Goal: Task Accomplishment & Management: Use online tool/utility

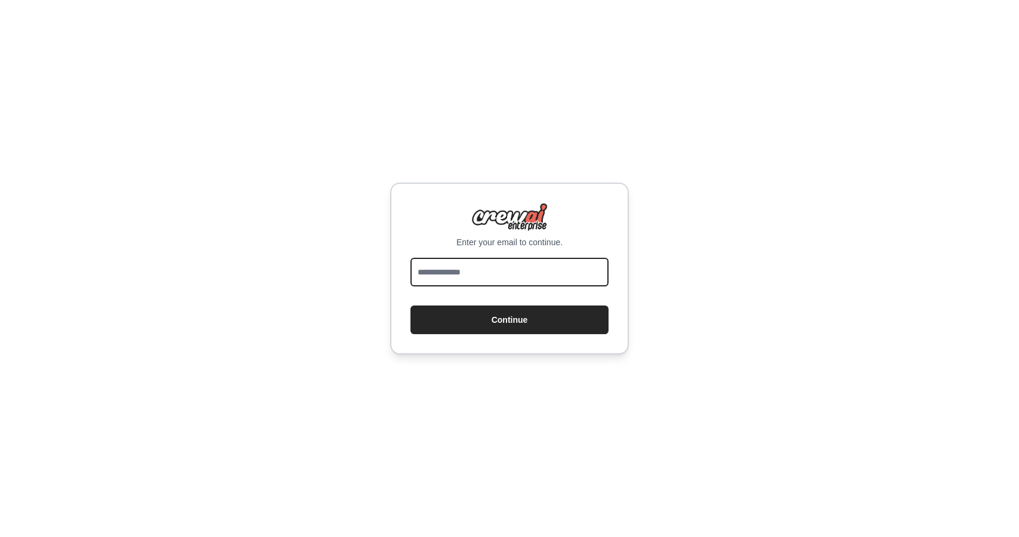
click at [527, 264] on input "email" at bounding box center [509, 272] width 198 height 29
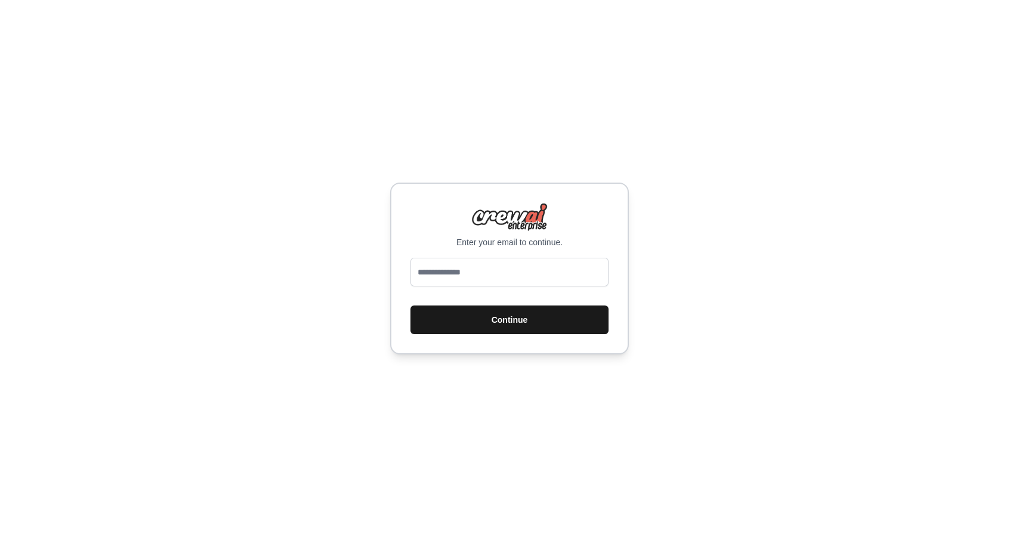
click at [520, 309] on button "Continue" at bounding box center [509, 319] width 198 height 29
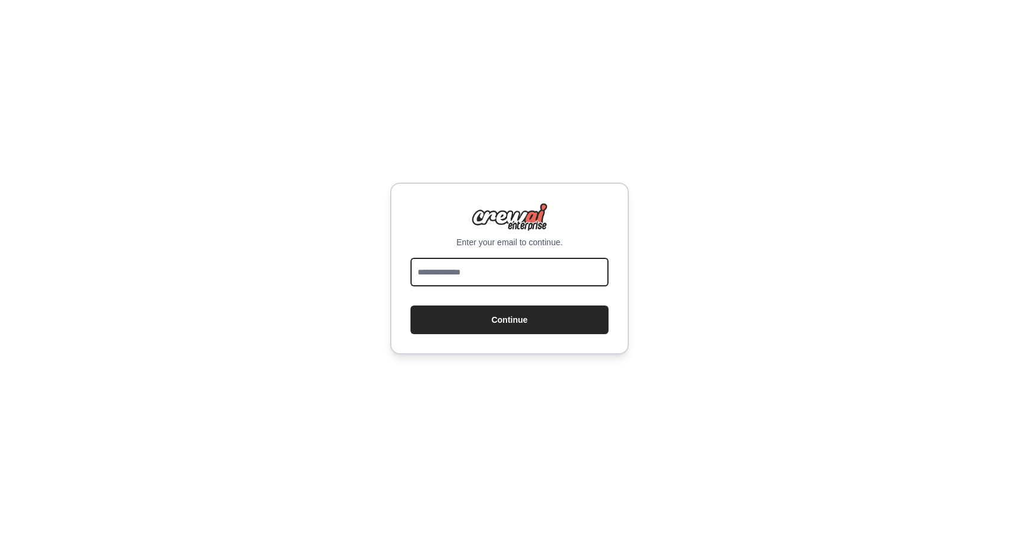
click at [502, 283] on input "email" at bounding box center [509, 272] width 198 height 29
type input "**********"
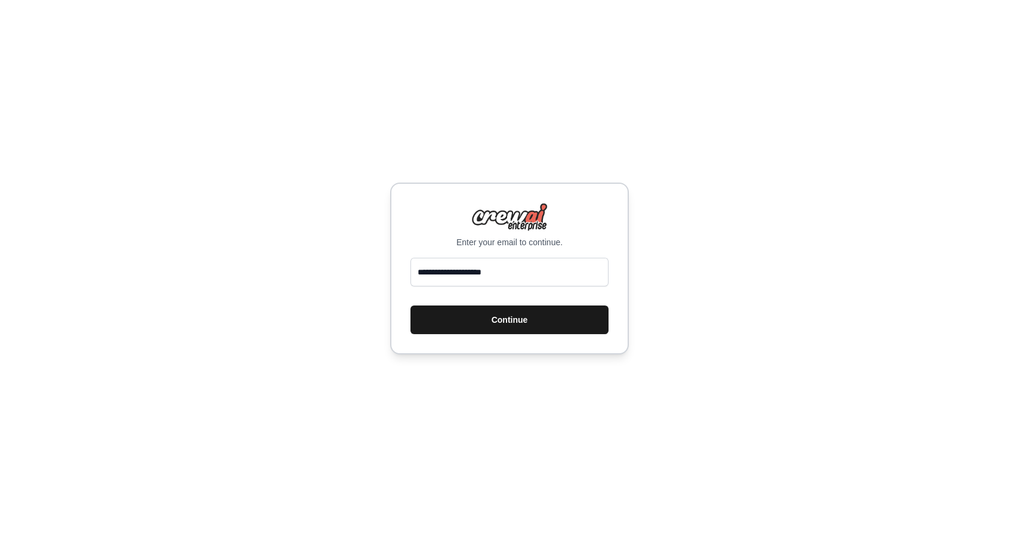
click at [531, 325] on button "Continue" at bounding box center [509, 319] width 198 height 29
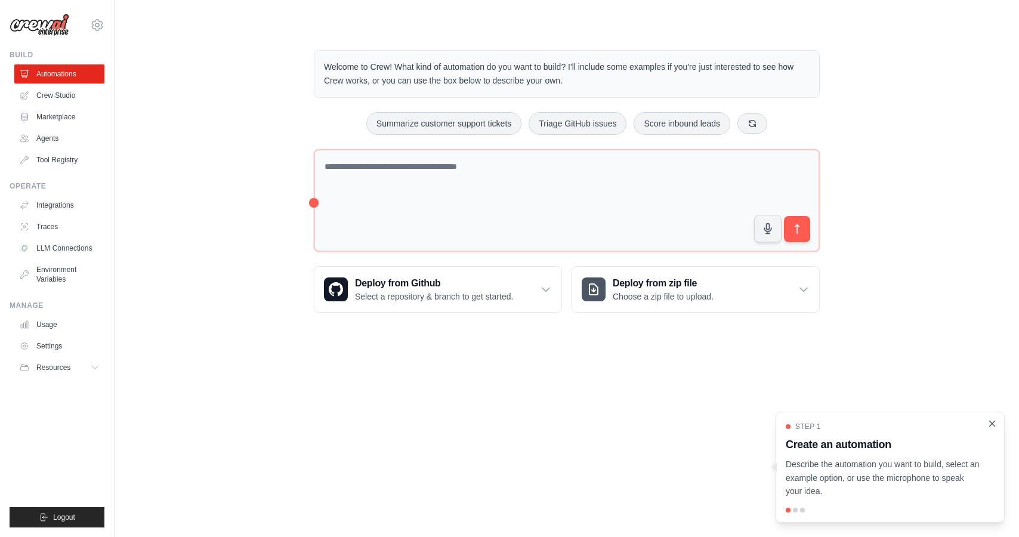
click at [994, 425] on icon "Close walkthrough" at bounding box center [992, 423] width 5 height 5
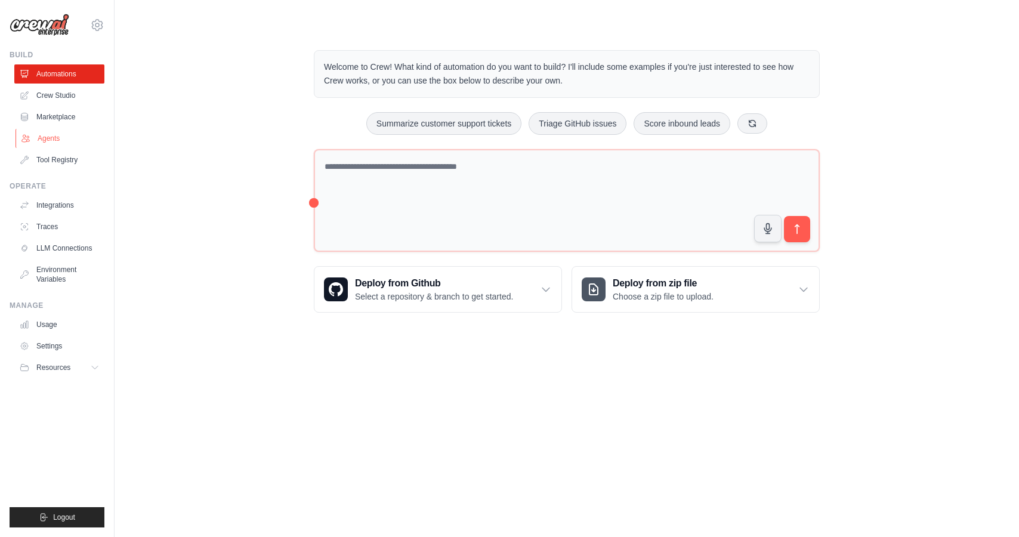
click at [55, 140] on link "Agents" at bounding box center [61, 138] width 90 height 19
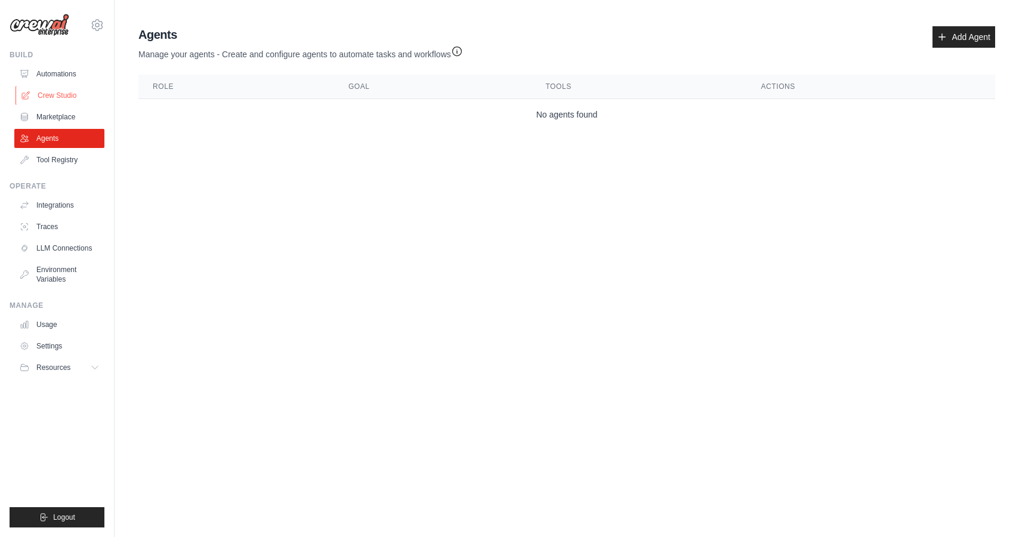
click at [57, 96] on link "Crew Studio" at bounding box center [61, 95] width 90 height 19
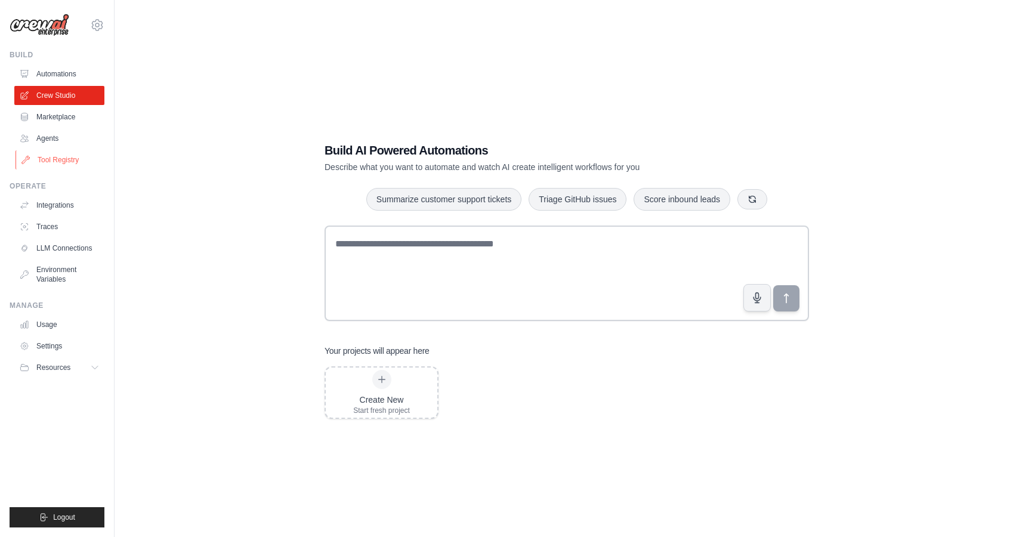
click at [52, 159] on link "Tool Registry" at bounding box center [61, 159] width 90 height 19
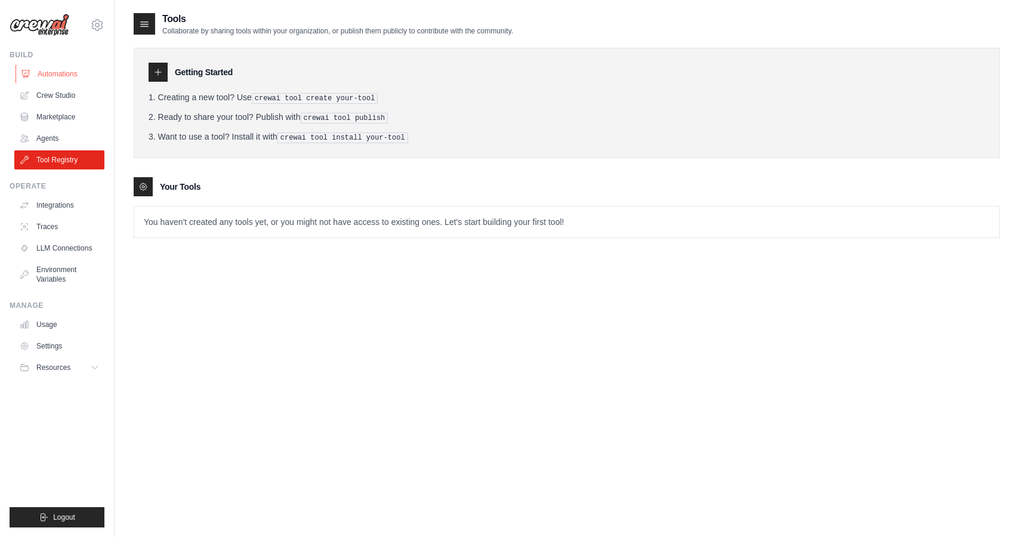
click at [59, 71] on link "Automations" at bounding box center [61, 73] width 90 height 19
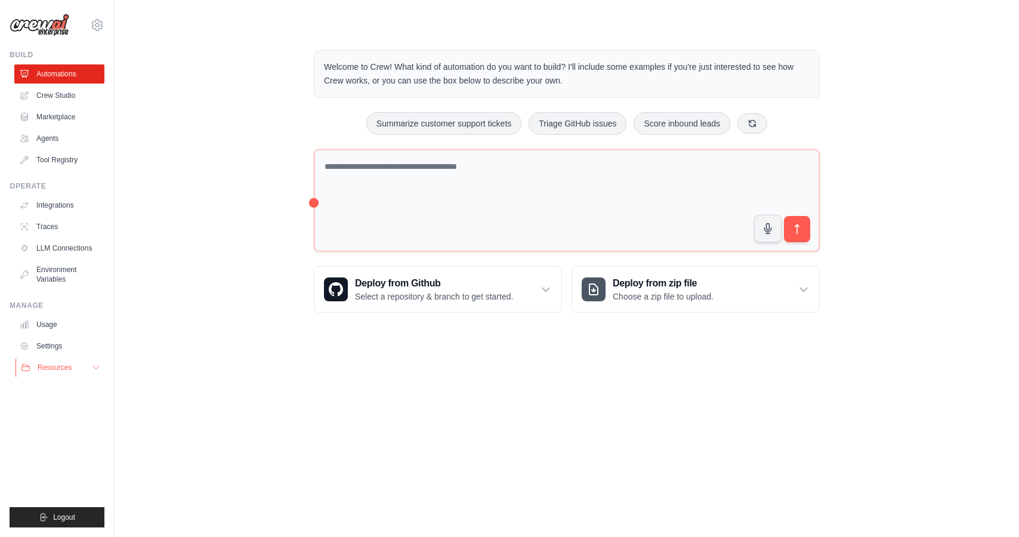
click at [58, 365] on span "Resources" at bounding box center [55, 368] width 34 height 10
click at [97, 23] on icon at bounding box center [97, 25] width 14 height 14
click at [74, 80] on link "Settings" at bounding box center [97, 80] width 105 height 21
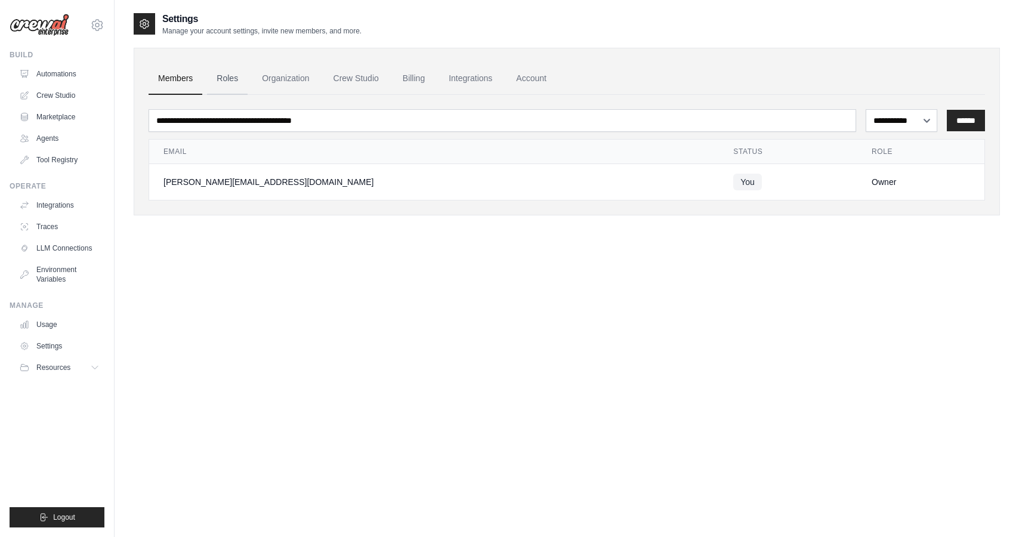
click at [229, 76] on link "Roles" at bounding box center [227, 79] width 41 height 32
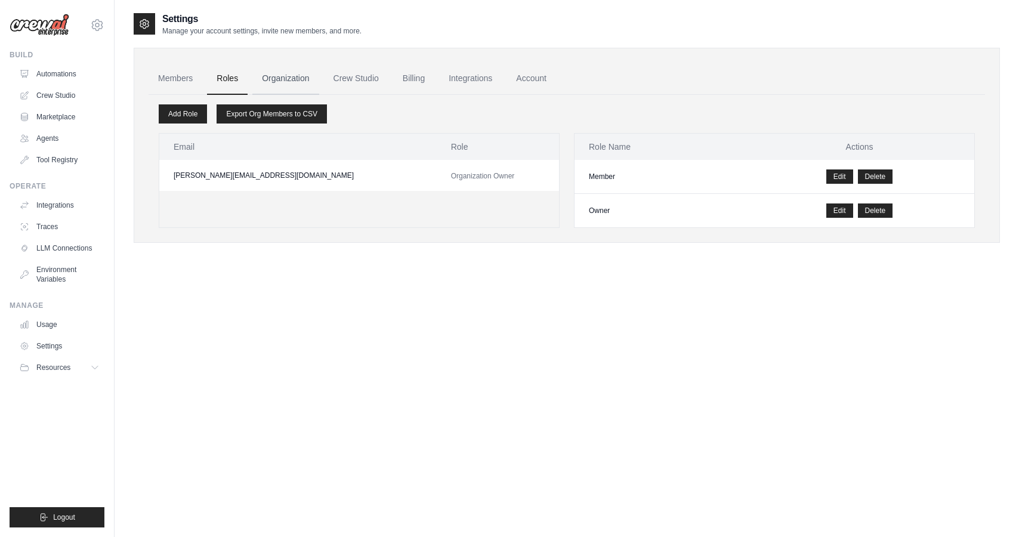
click at [291, 77] on link "Organization" at bounding box center [285, 79] width 66 height 32
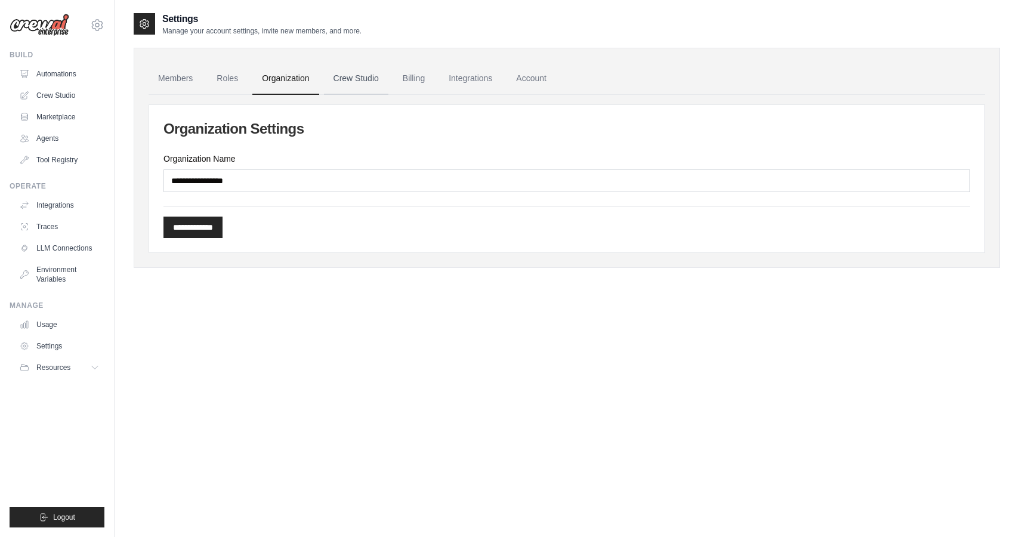
click at [344, 80] on link "Crew Studio" at bounding box center [356, 79] width 64 height 32
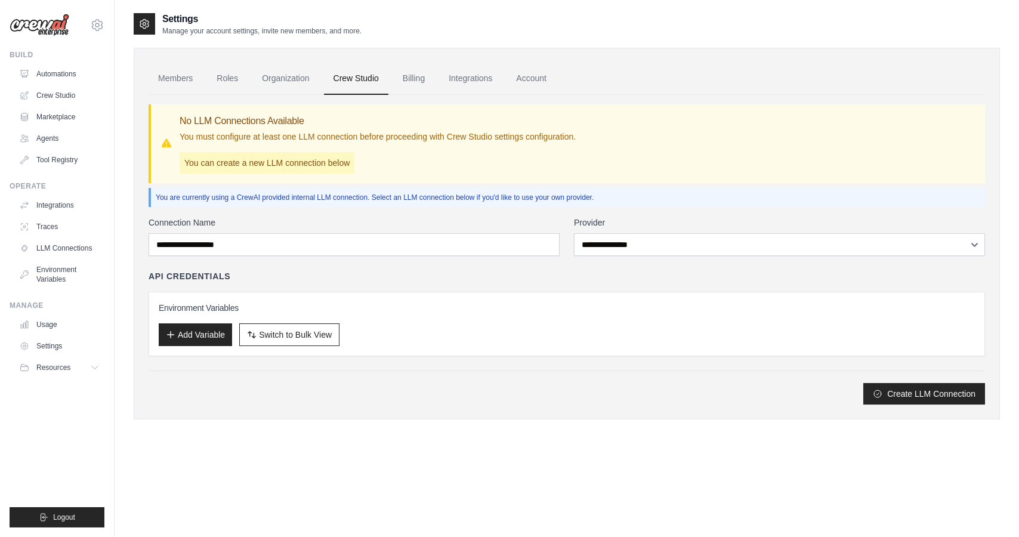
click at [406, 80] on link "Billing" at bounding box center [413, 79] width 41 height 32
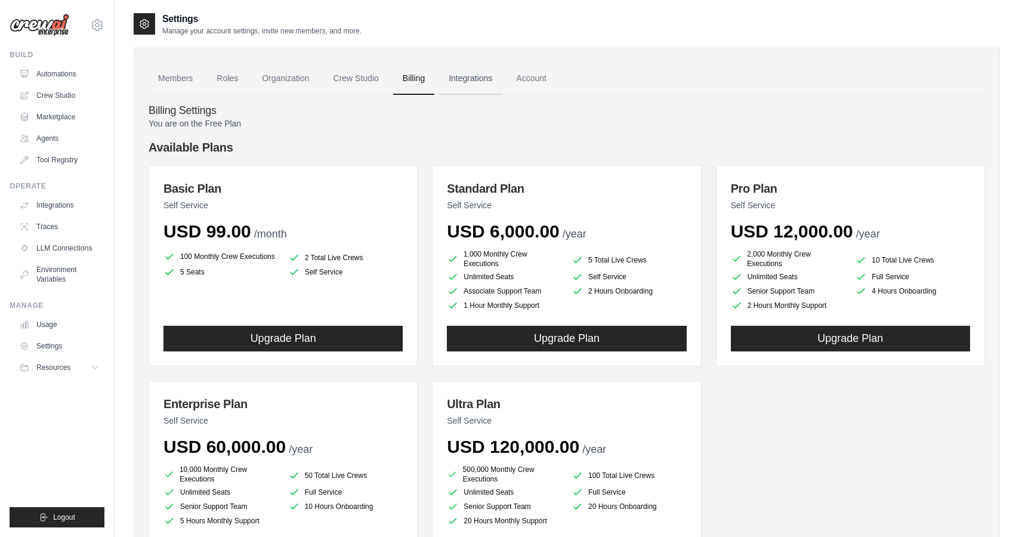
click at [465, 82] on link "Integrations" at bounding box center [470, 79] width 63 height 32
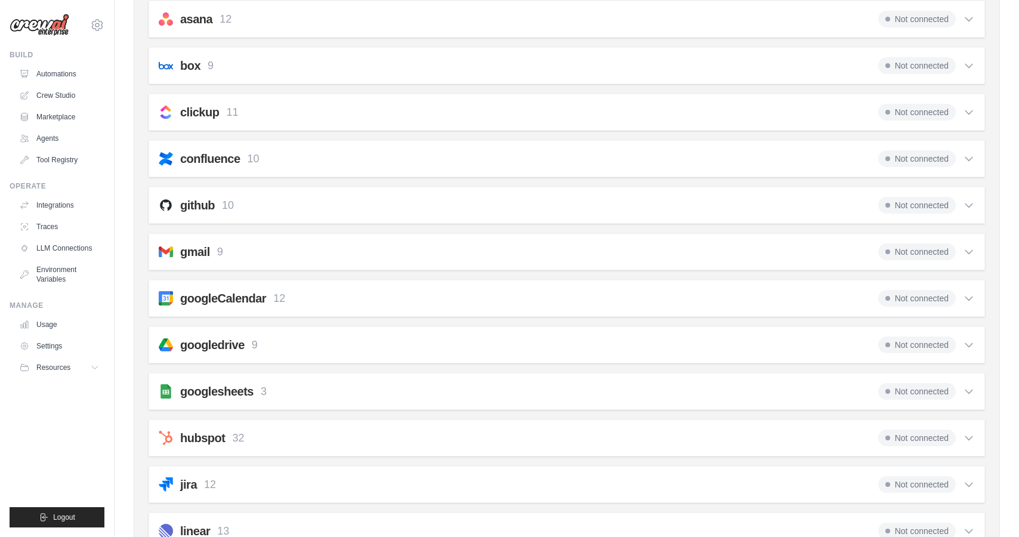
scroll to position [172, 0]
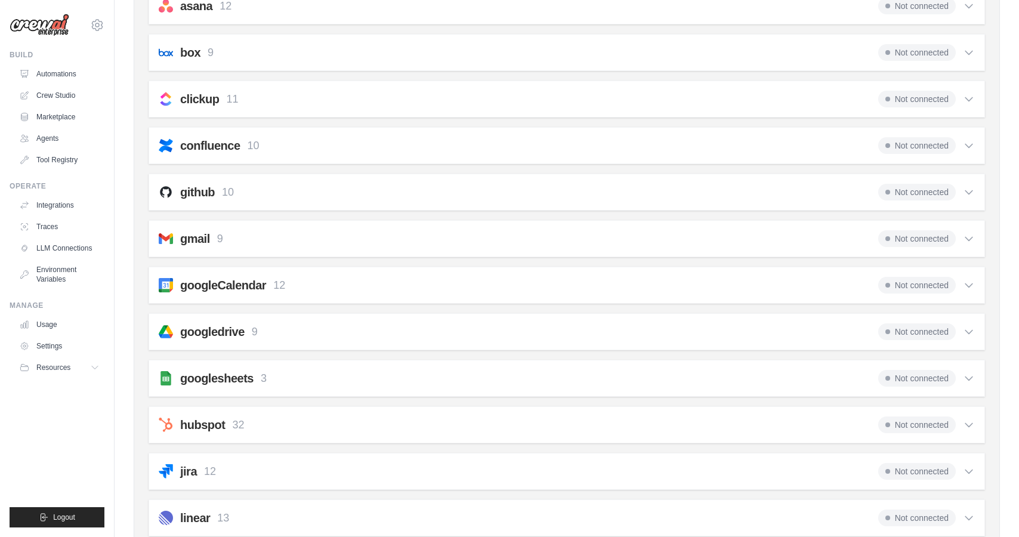
click at [962, 285] on div "Not connected" at bounding box center [926, 285] width 97 height 17
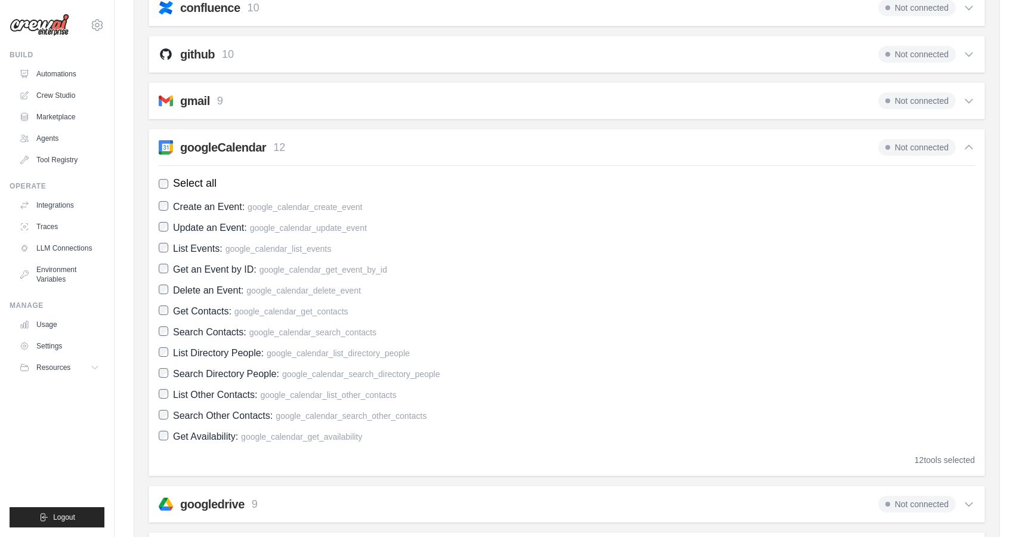
scroll to position [303, 0]
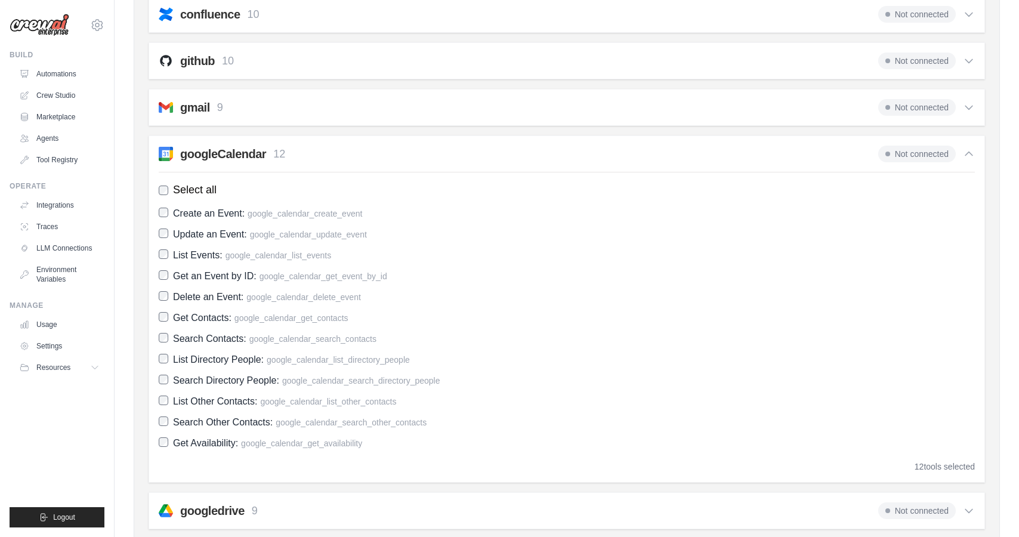
click at [967, 154] on icon at bounding box center [968, 154] width 7 height 4
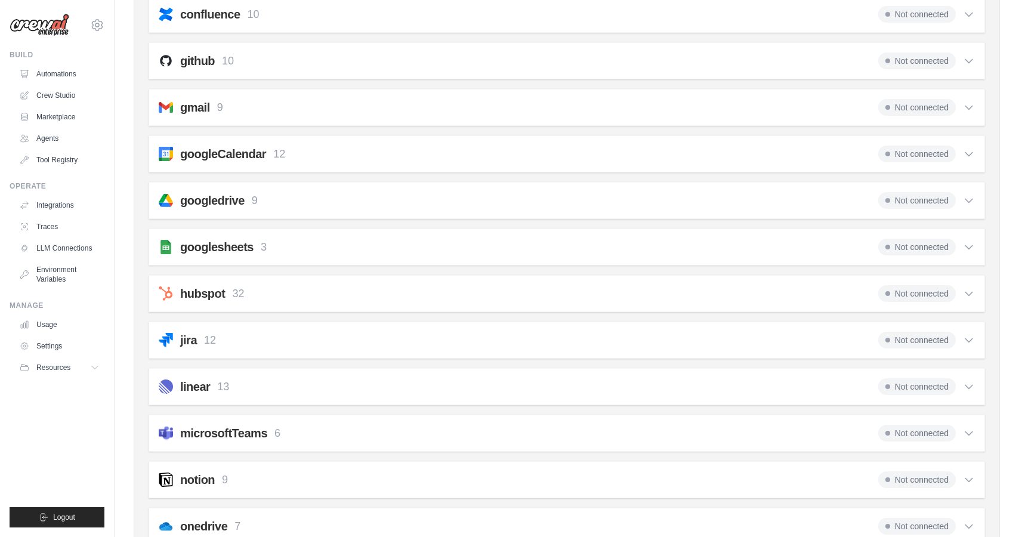
click at [967, 154] on icon at bounding box center [968, 155] width 7 height 4
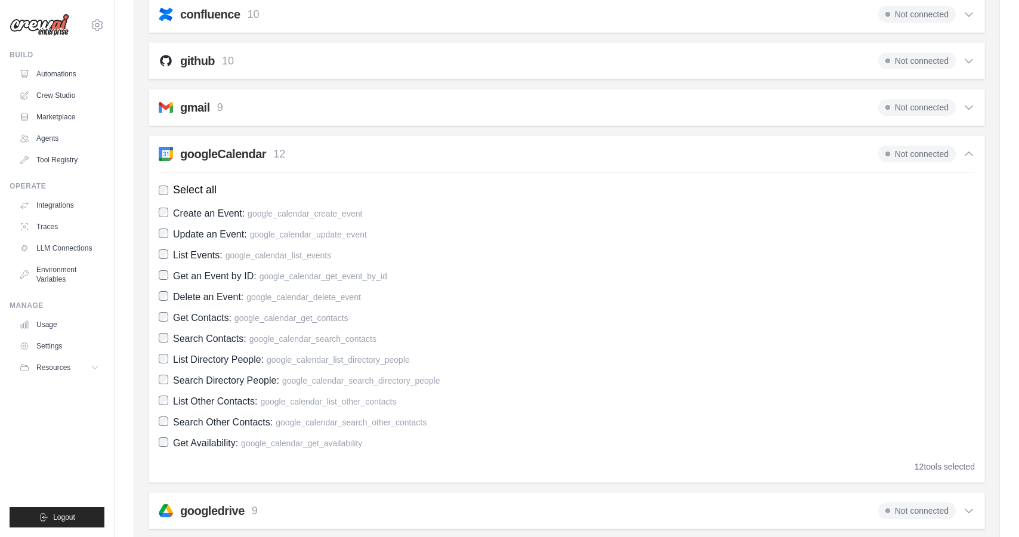
click at [399, 160] on div "googleCalendar 12 Not connected" at bounding box center [567, 154] width 816 height 17
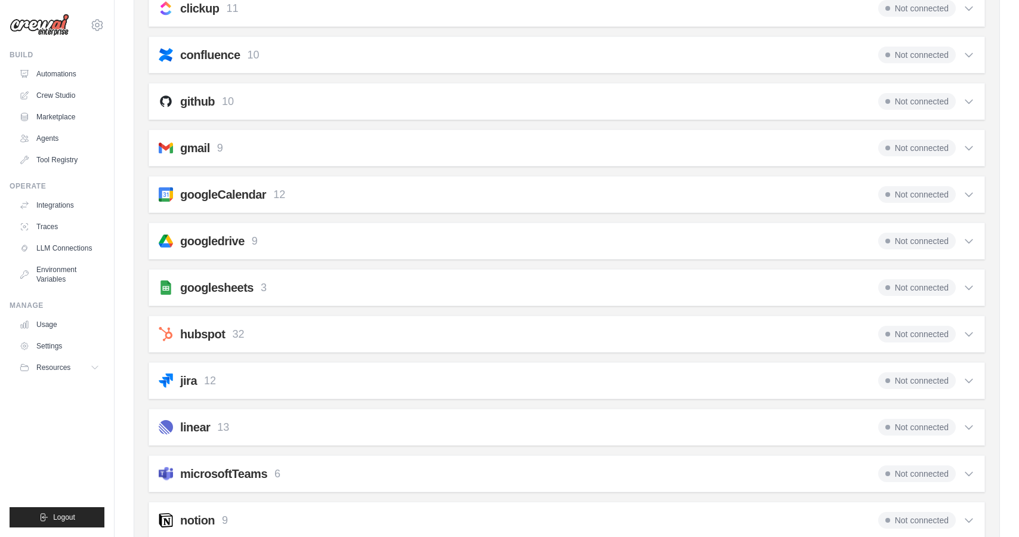
scroll to position [239, 0]
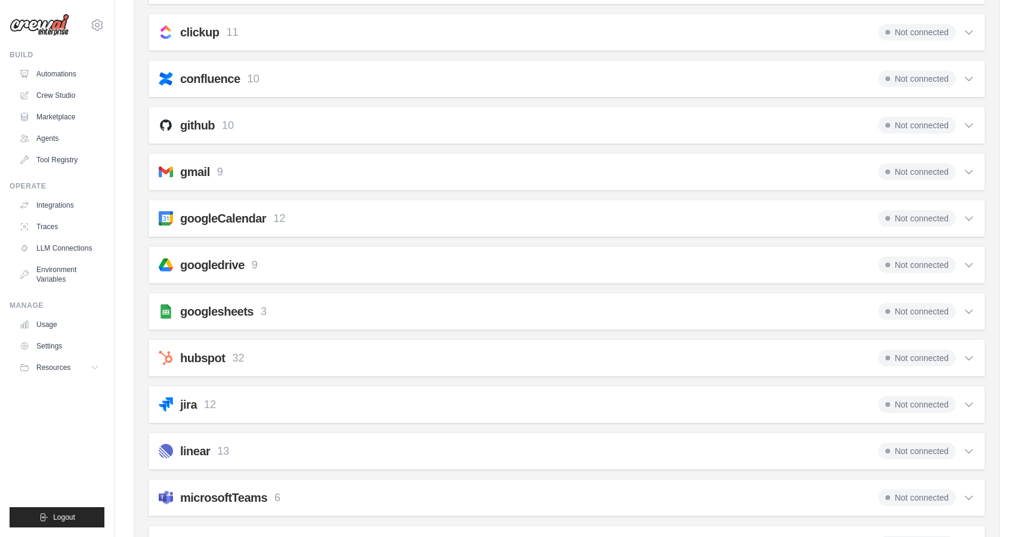
click at [474, 168] on div "gmail 9 Not connected" at bounding box center [567, 171] width 816 height 17
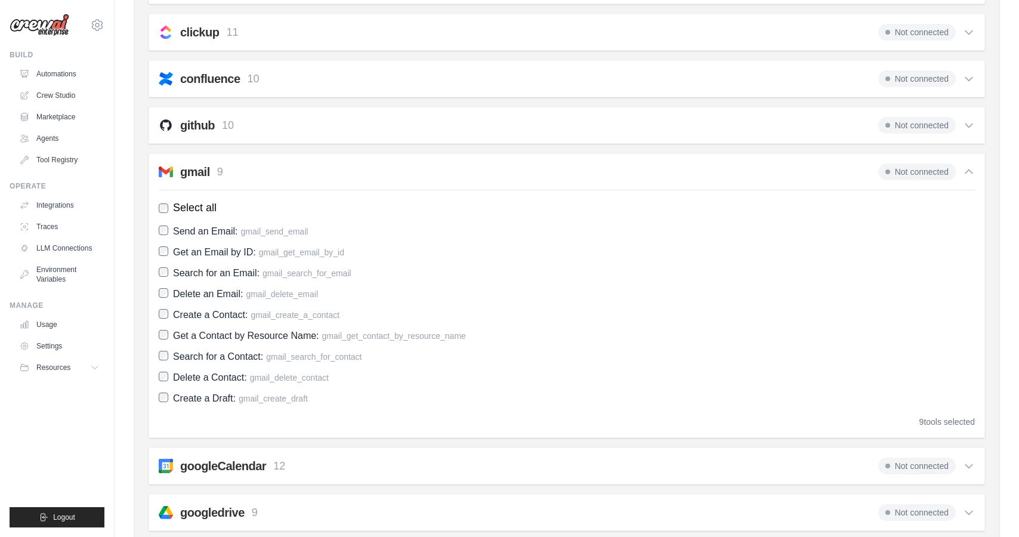
click at [964, 176] on icon at bounding box center [969, 172] width 12 height 12
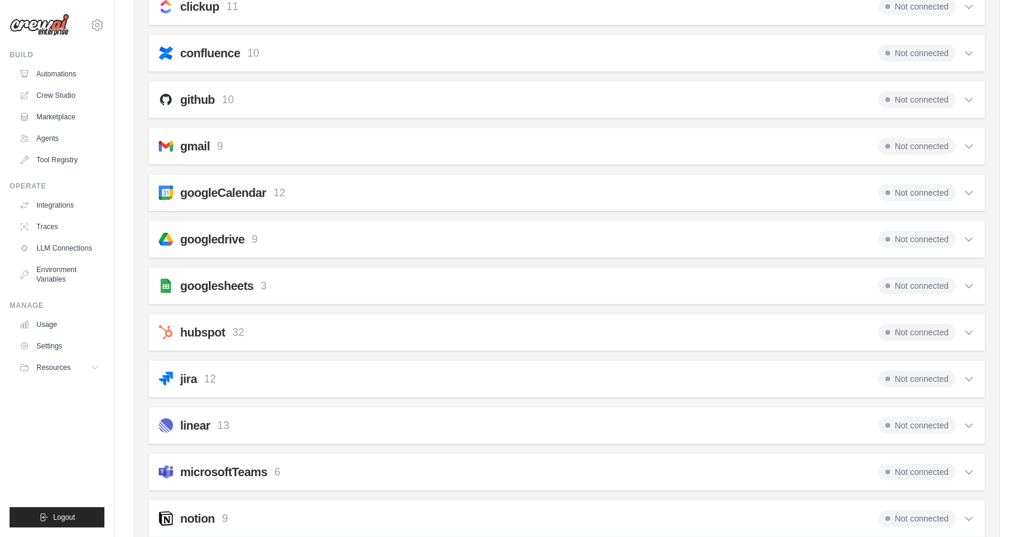
scroll to position [0, 0]
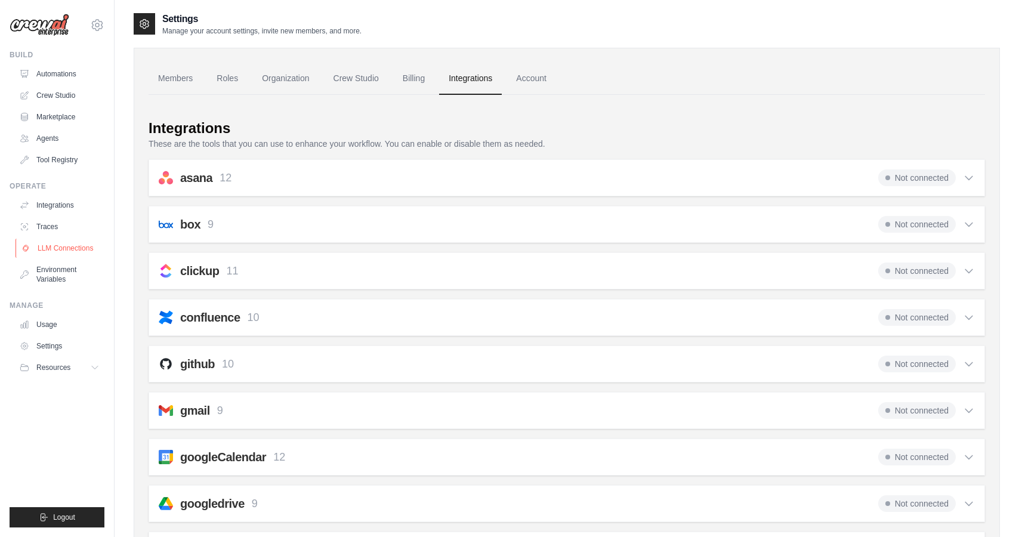
click at [65, 250] on link "LLM Connections" at bounding box center [61, 248] width 90 height 19
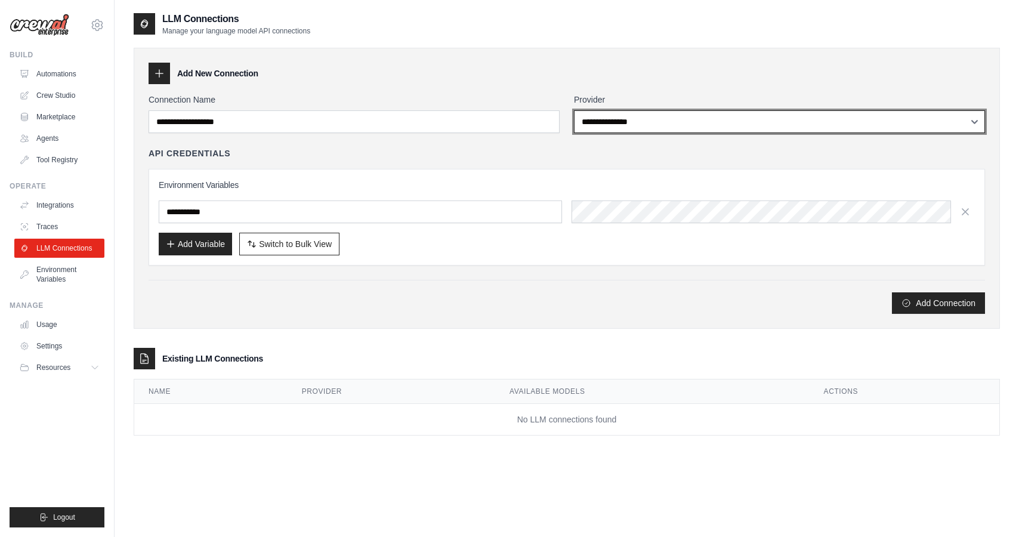
click at [615, 115] on select "**********" at bounding box center [779, 121] width 411 height 23
click at [663, 114] on select "**********" at bounding box center [779, 121] width 411 height 23
select select "******"
click at [574, 110] on select "**********" at bounding box center [779, 121] width 411 height 23
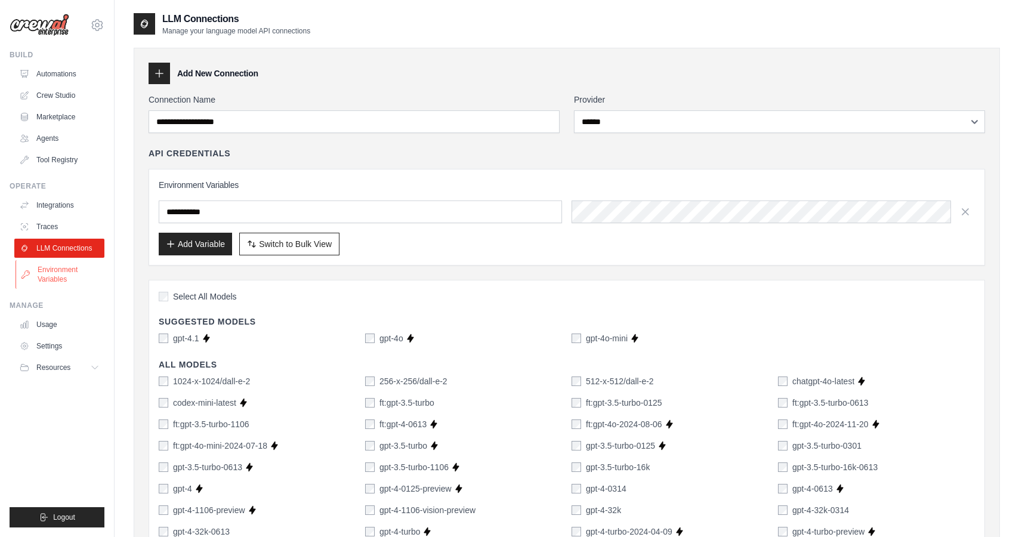
click at [58, 277] on link "Environment Variables" at bounding box center [61, 274] width 90 height 29
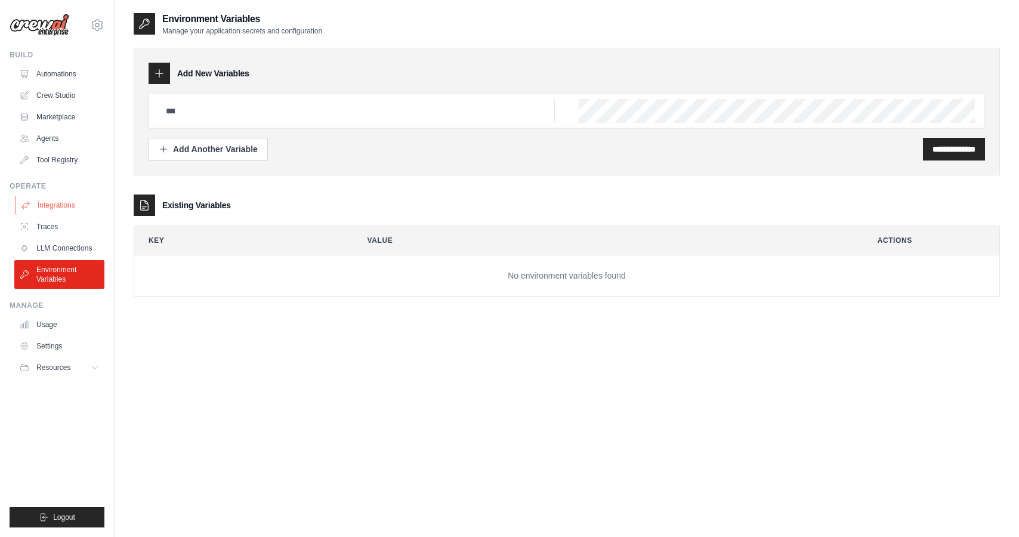
click at [53, 204] on link "Integrations" at bounding box center [61, 205] width 90 height 19
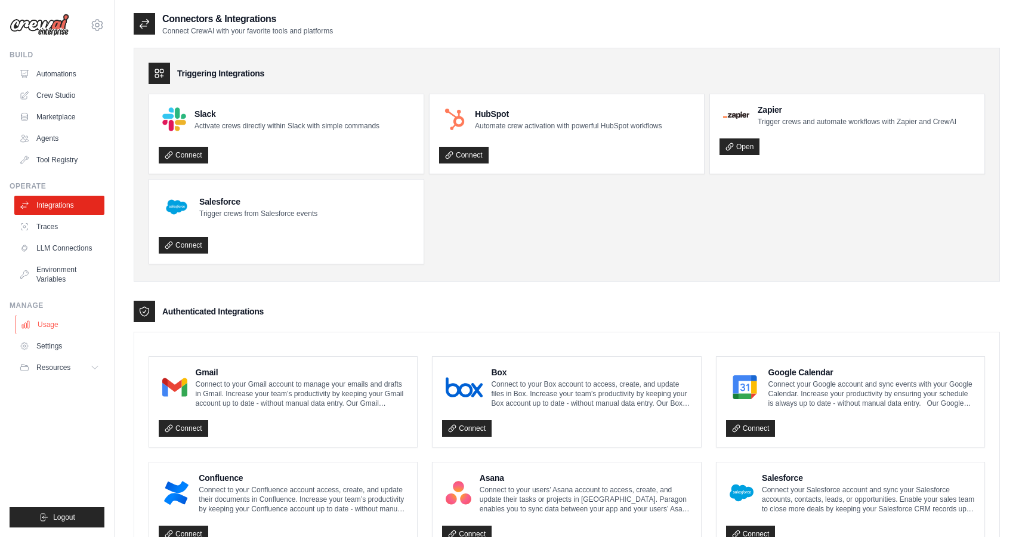
click at [43, 325] on link "Usage" at bounding box center [61, 324] width 90 height 19
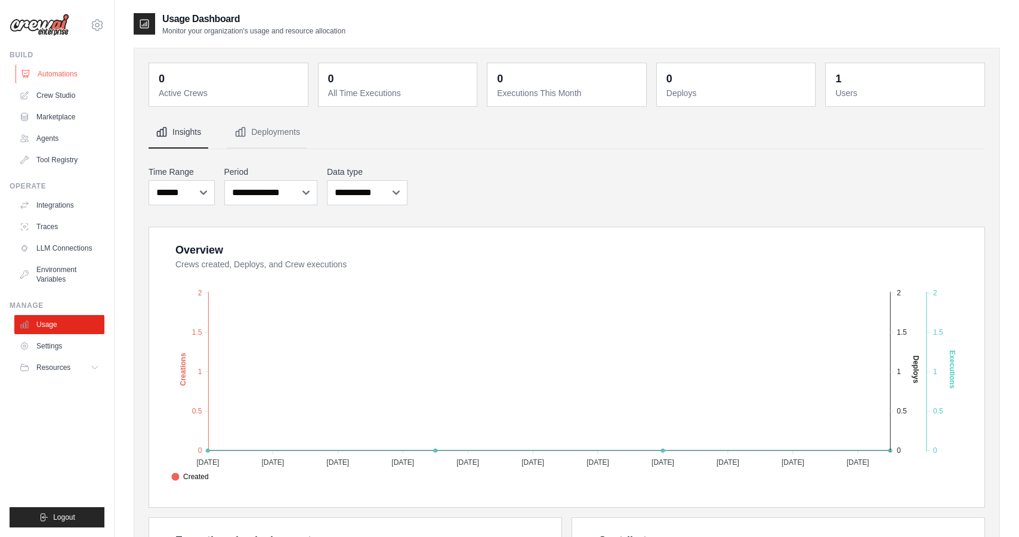
click at [53, 75] on link "Automations" at bounding box center [61, 73] width 90 height 19
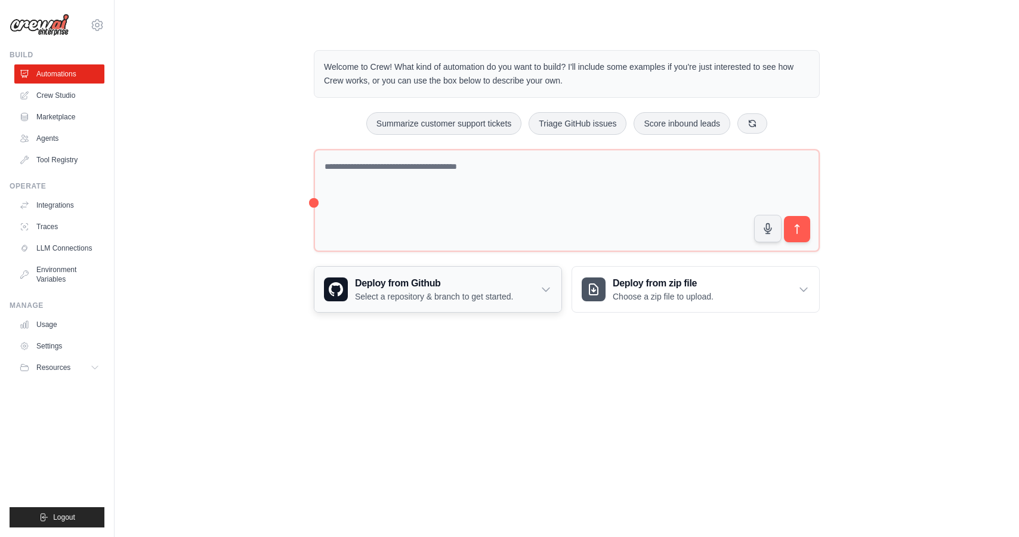
click at [512, 289] on h3 "Deploy from Github" at bounding box center [434, 283] width 158 height 14
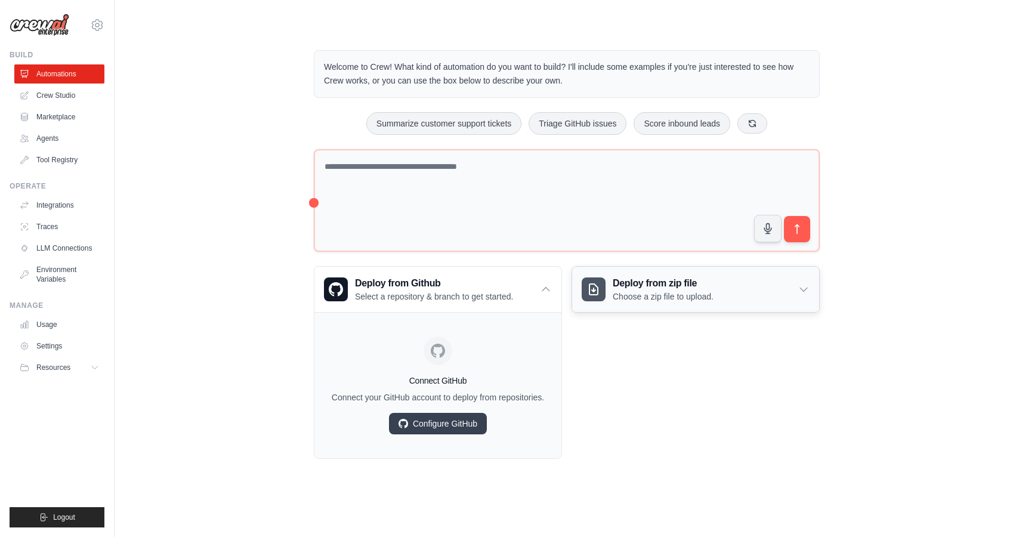
click at [682, 291] on p "Choose a zip file to upload." at bounding box center [663, 297] width 101 height 12
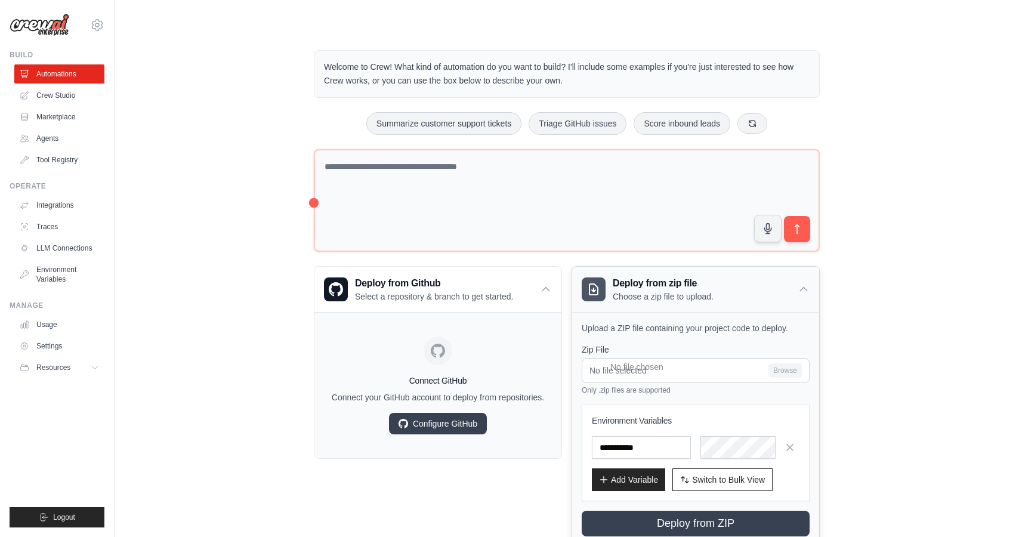
click at [677, 291] on p "Choose a zip file to upload." at bounding box center [663, 297] width 101 height 12
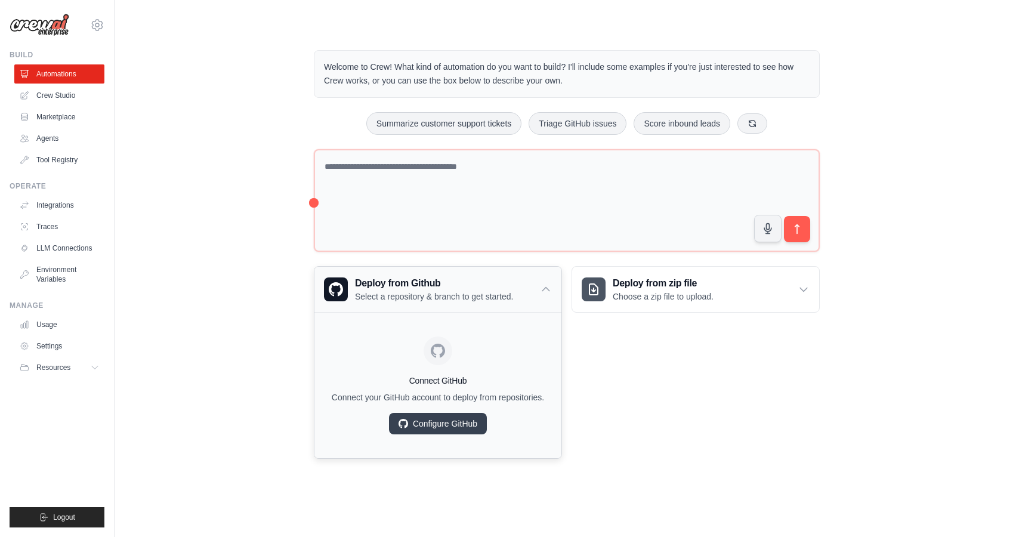
click at [518, 289] on div "Deploy from Github Select a repository & branch to get started." at bounding box center [437, 289] width 247 height 45
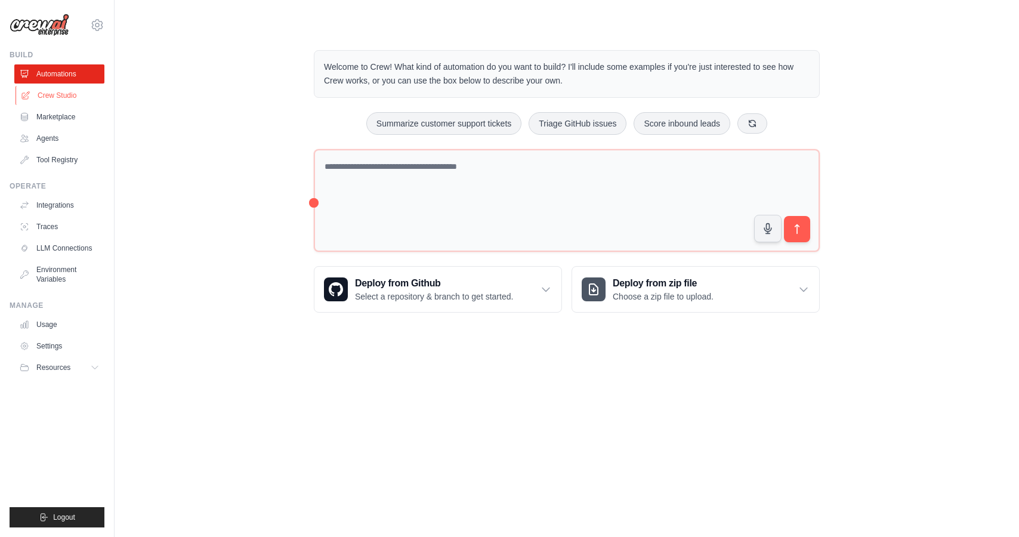
click at [58, 95] on link "Crew Studio" at bounding box center [61, 95] width 90 height 19
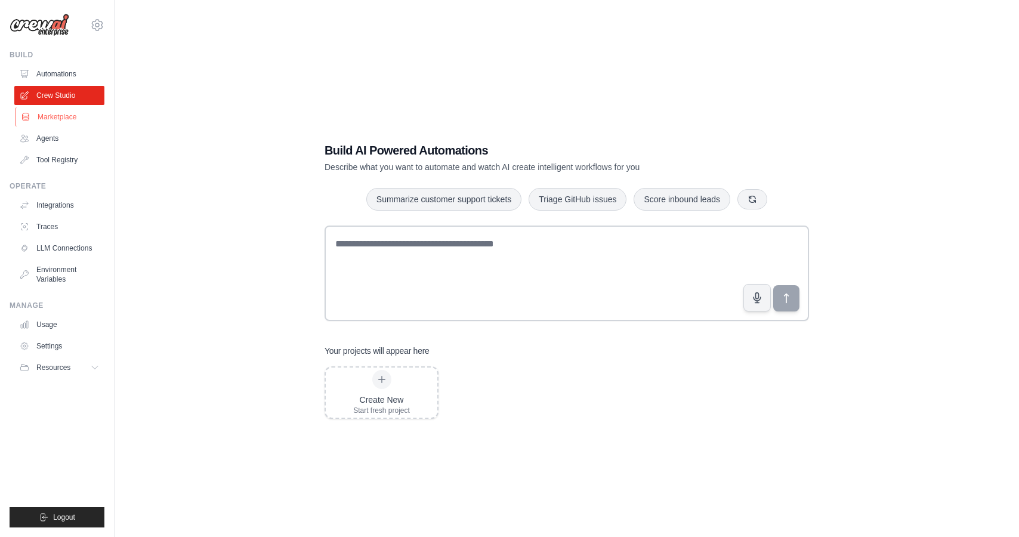
click at [68, 115] on link "Marketplace" at bounding box center [61, 116] width 90 height 19
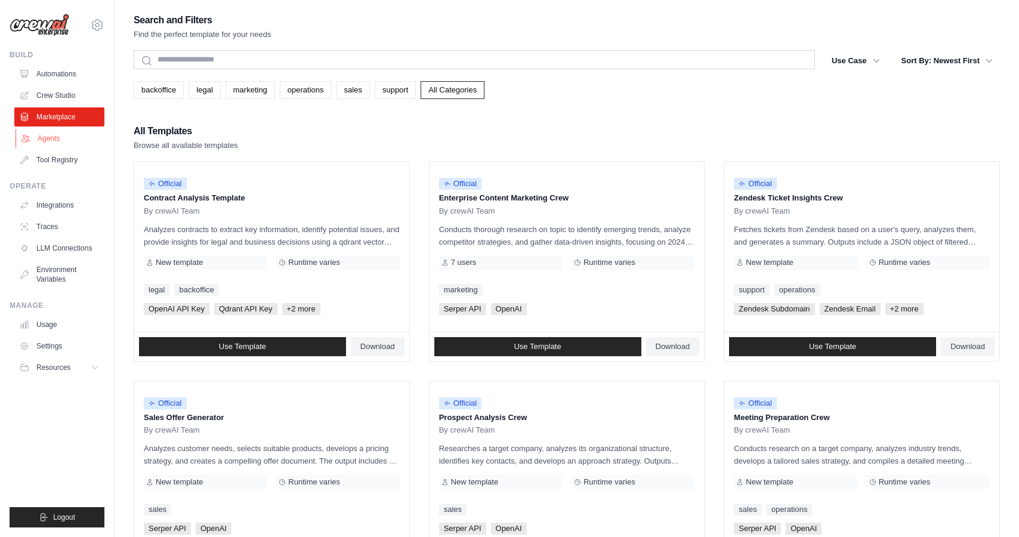
click at [50, 137] on link "Agents" at bounding box center [61, 138] width 90 height 19
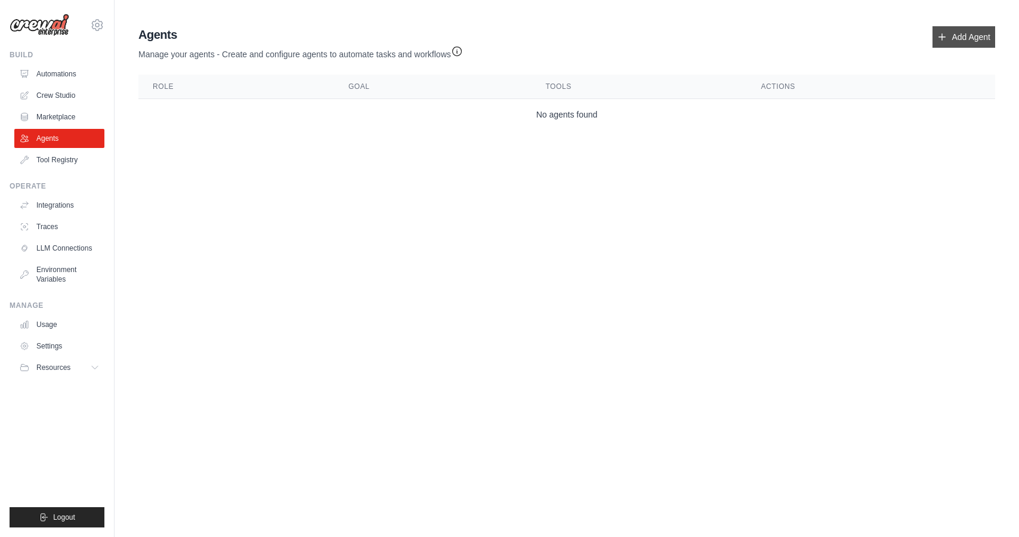
click at [958, 36] on link "Add Agent" at bounding box center [964, 36] width 63 height 21
click at [952, 38] on link "Add Agent" at bounding box center [964, 36] width 63 height 21
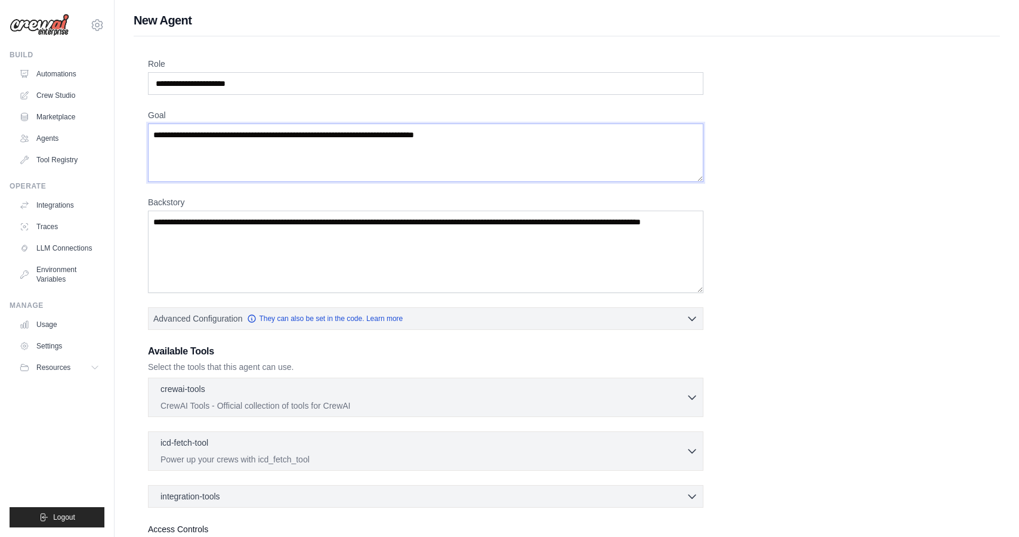
click at [303, 135] on textarea "Goal" at bounding box center [425, 153] width 555 height 58
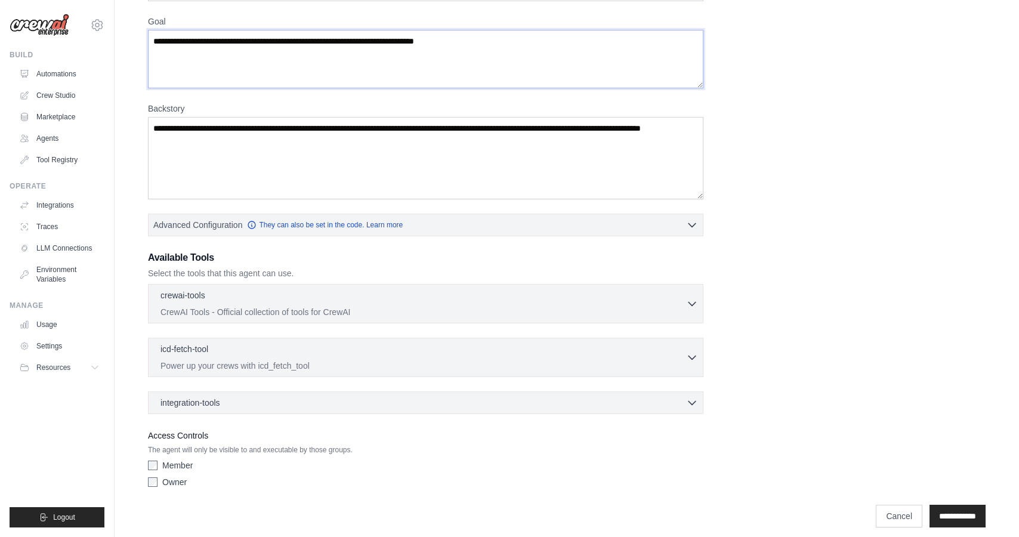
scroll to position [103, 0]
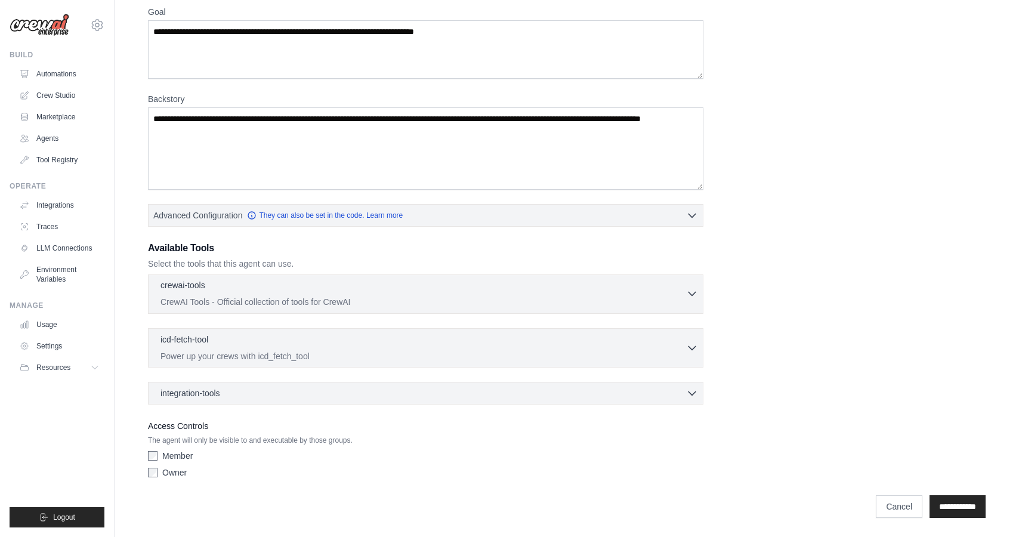
click at [692, 292] on icon "button" at bounding box center [692, 294] width 12 height 12
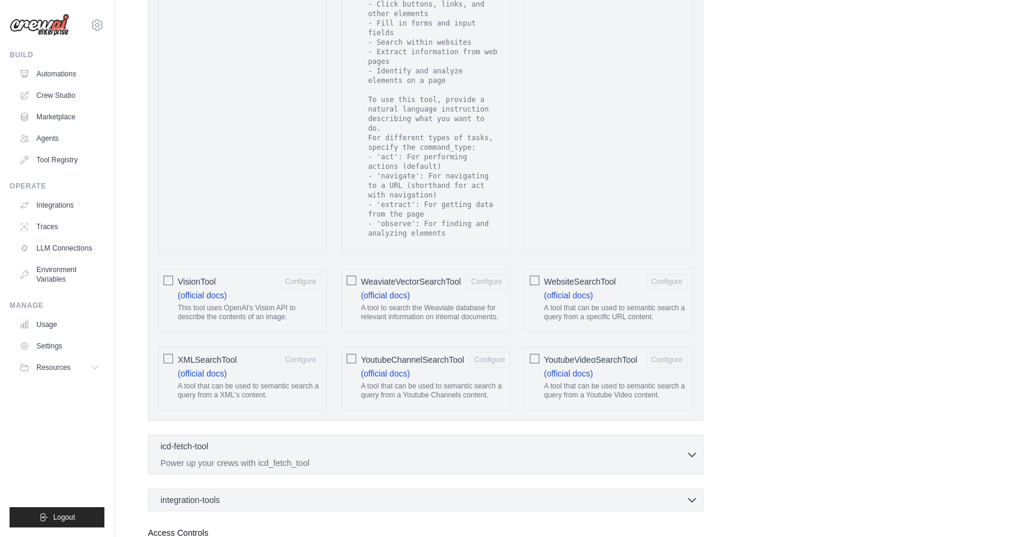
scroll to position [2197, 0]
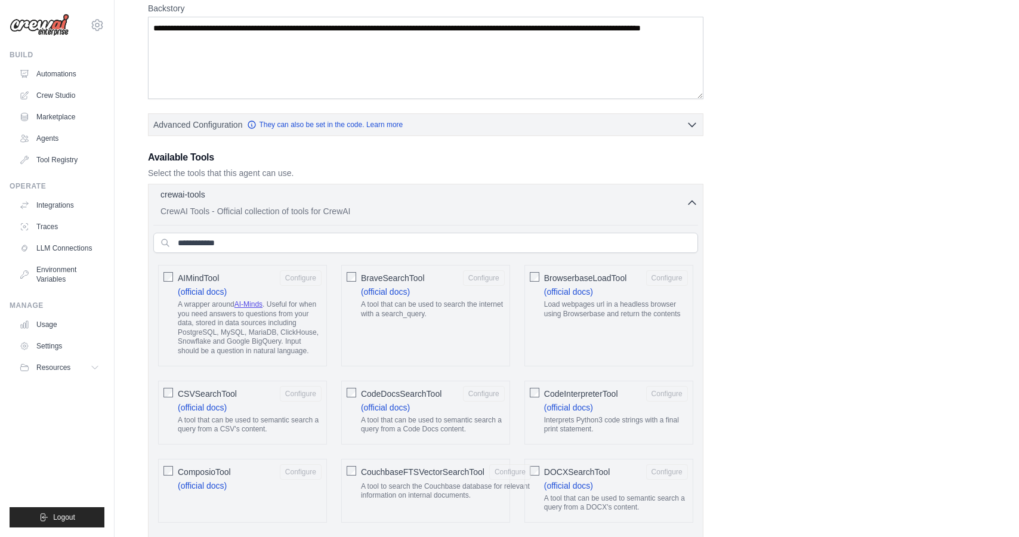
click at [694, 203] on icon "button" at bounding box center [692, 203] width 7 height 4
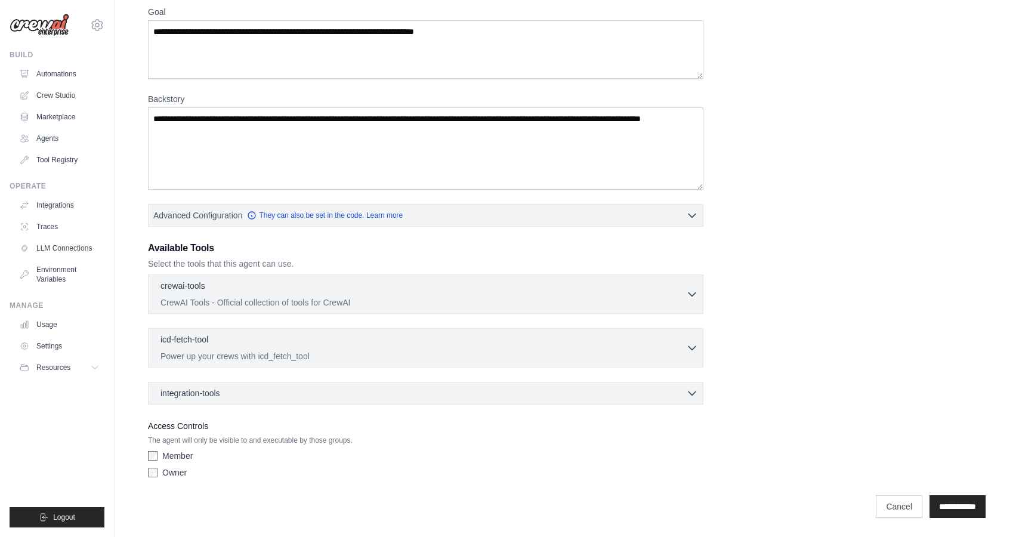
click at [313, 443] on p "The agent will only be visible to and executable by those groups." at bounding box center [425, 441] width 555 height 10
click at [347, 444] on p "The agent will only be visible to and executable by those groups." at bounding box center [425, 441] width 555 height 10
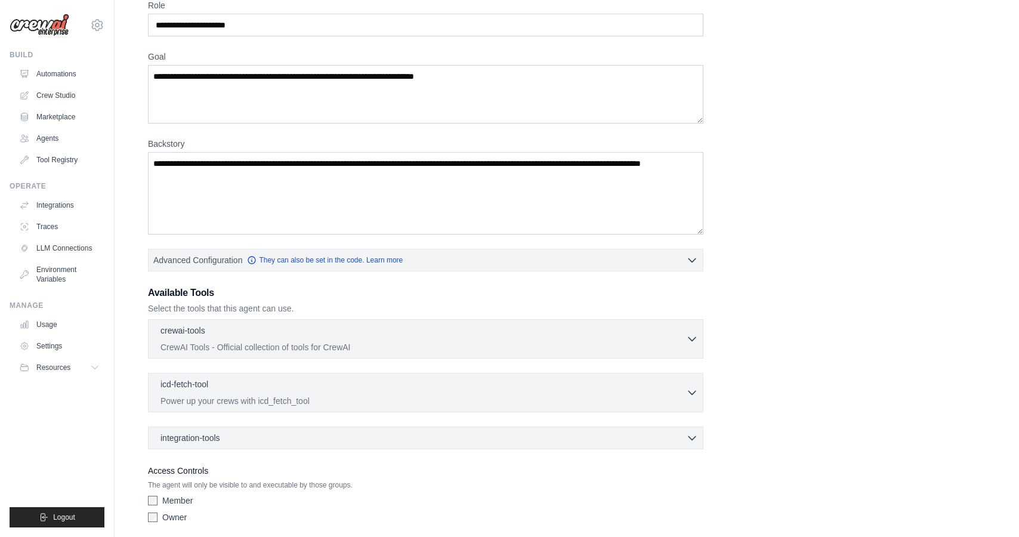
scroll to position [0, 0]
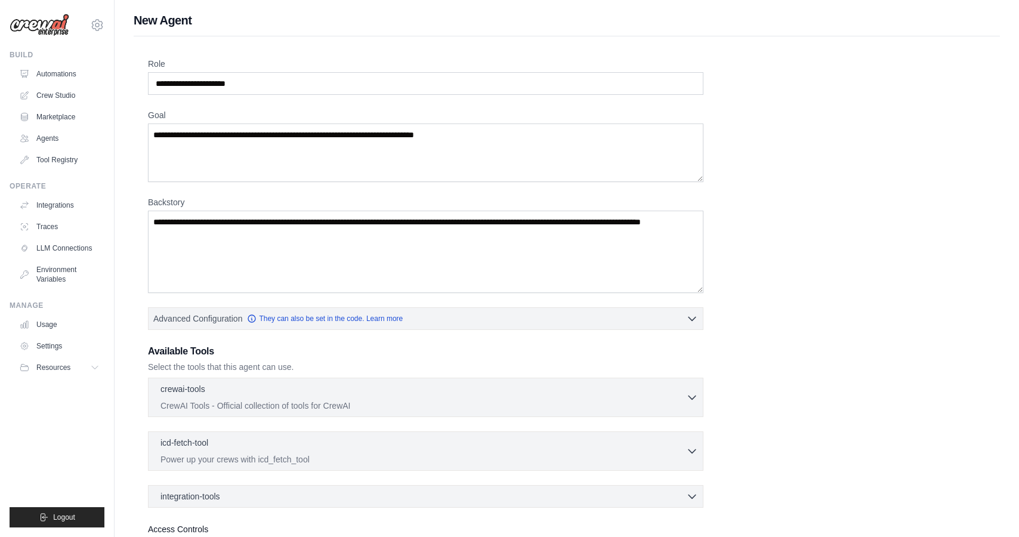
click at [58, 18] on img at bounding box center [40, 25] width 60 height 23
